Goal: Check status: Check status

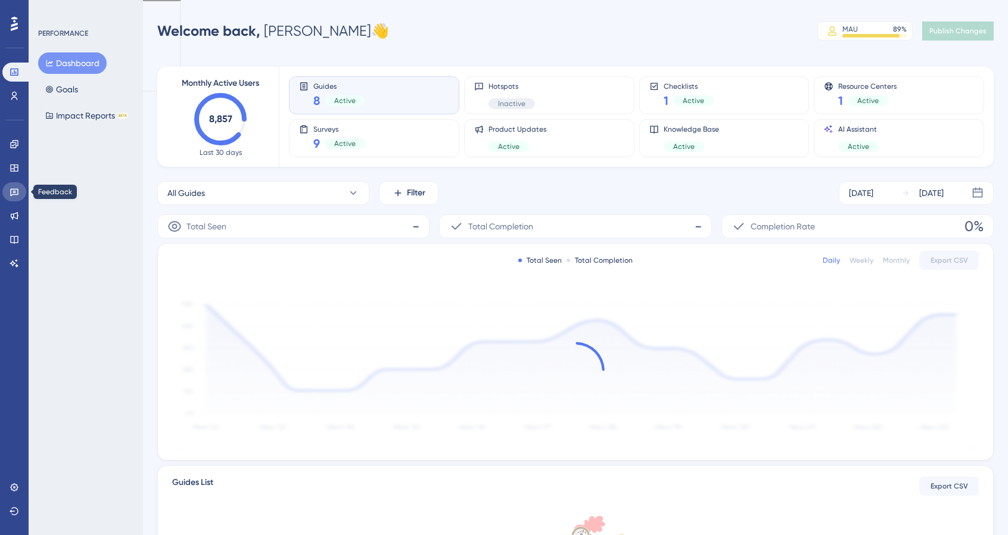
click at [22, 192] on link at bounding box center [14, 191] width 24 height 19
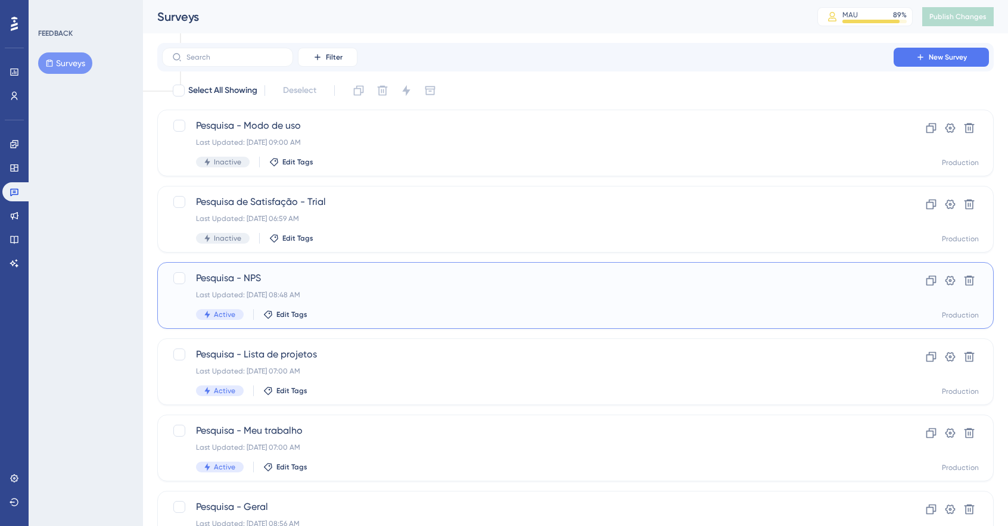
click at [240, 282] on span "Pesquisa - NPS" at bounding box center [528, 278] width 664 height 14
